Goal: Transaction & Acquisition: Purchase product/service

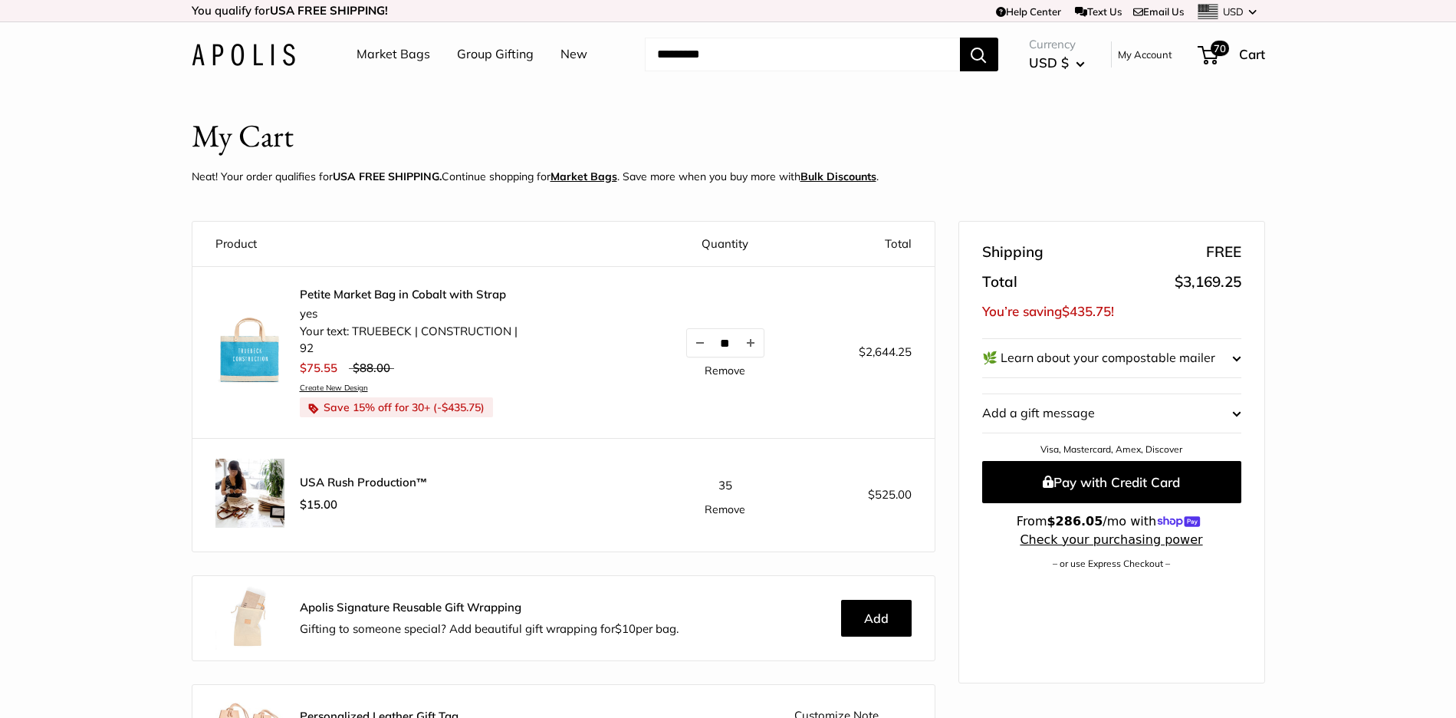
scroll to position [1332, 0]
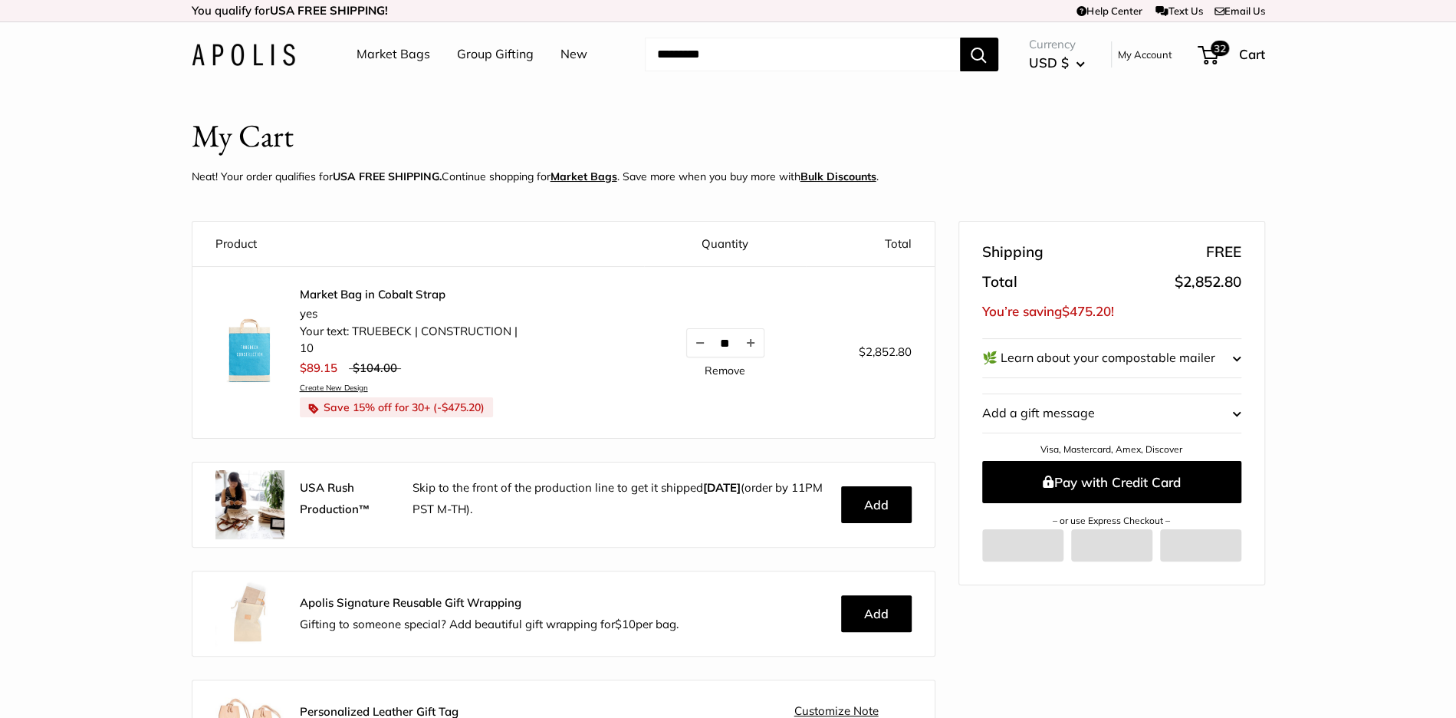
scroll to position [17, 0]
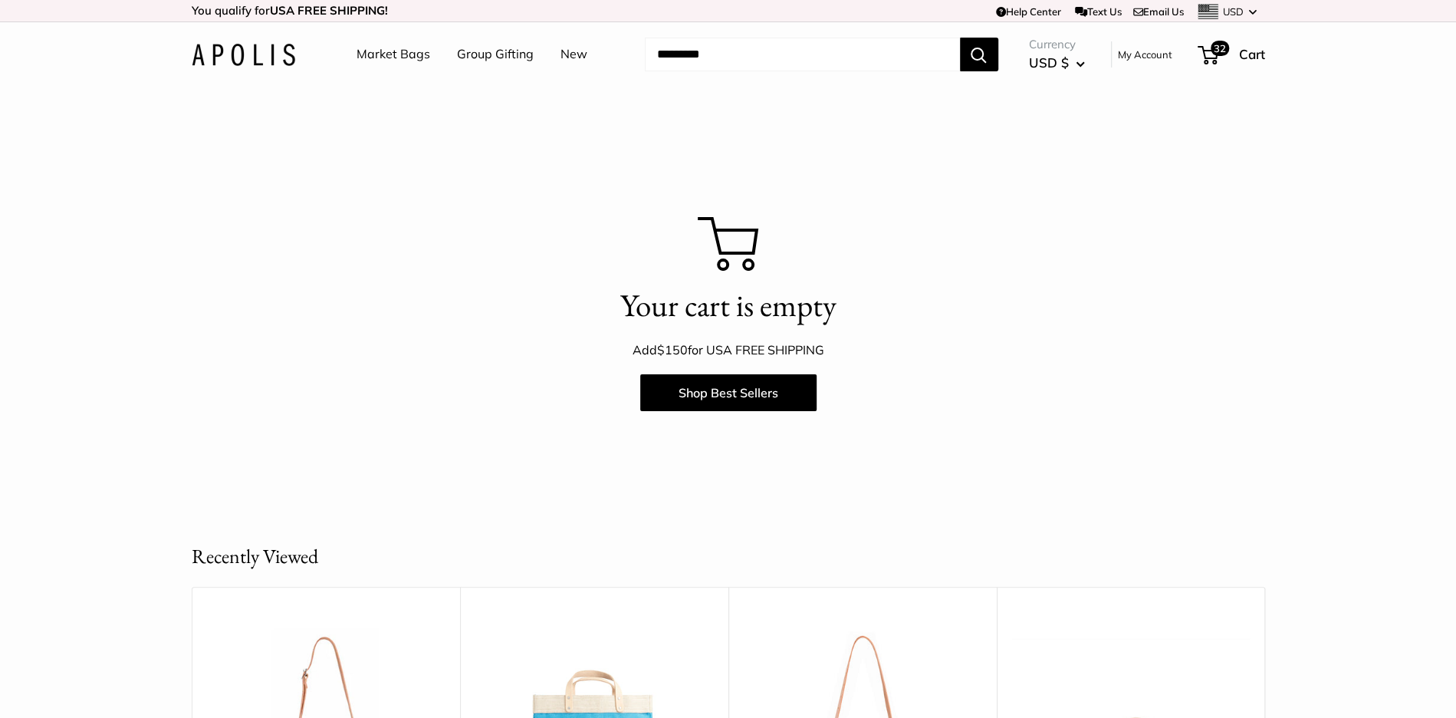
click at [688, 63] on input "Search..." at bounding box center [802, 55] width 315 height 34
type input "******"
click at [960, 38] on button "Search" at bounding box center [979, 55] width 38 height 34
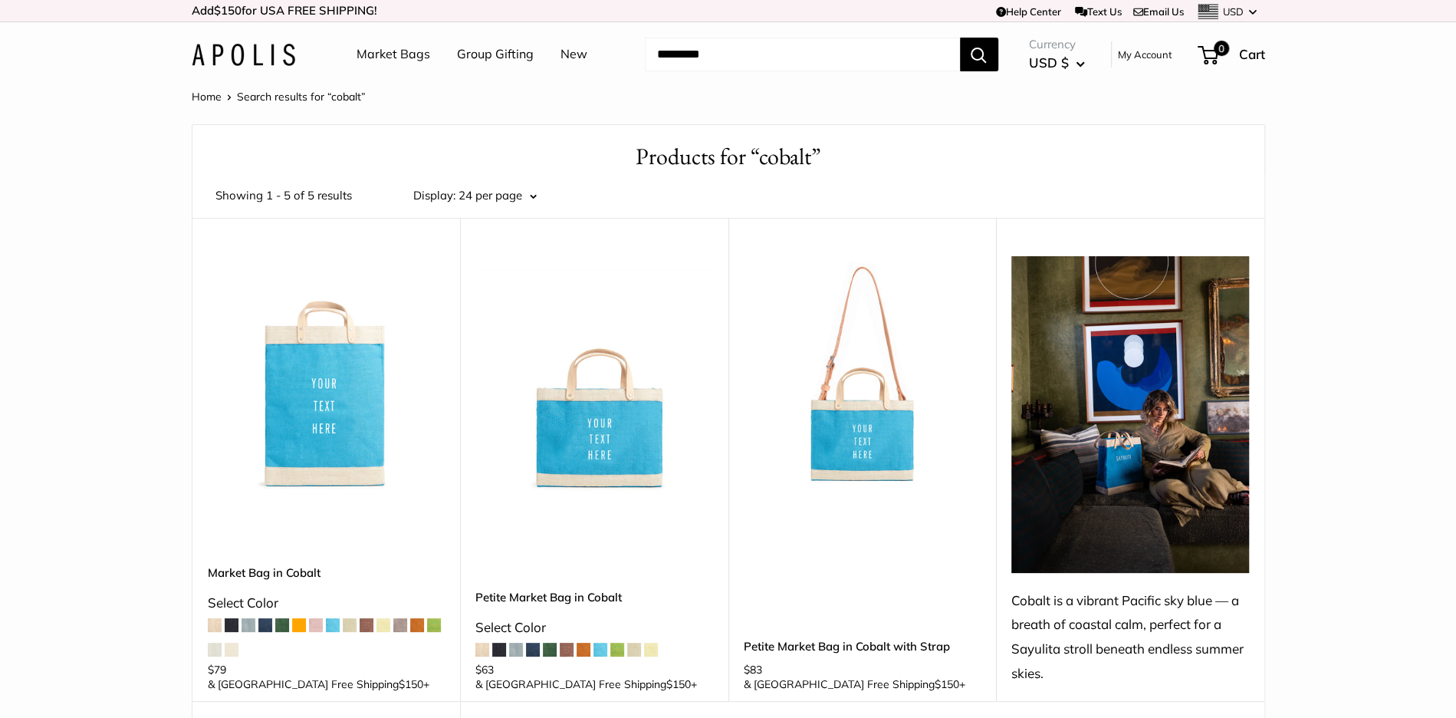
click at [0, 0] on img at bounding box center [0, 0] width 0 height 0
